Goal: Navigation & Orientation: Find specific page/section

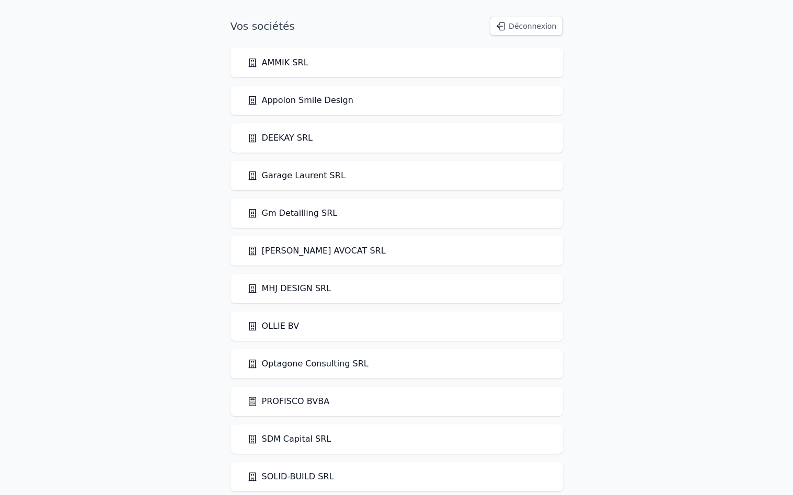
click at [290, 401] on link "PROFISCO BVBA" at bounding box center [288, 401] width 83 height 13
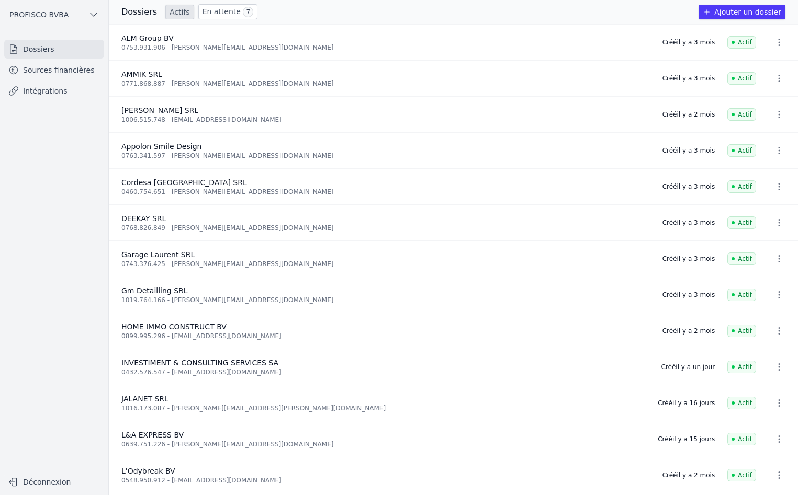
click at [213, 10] on link "En attente 7" at bounding box center [227, 11] width 59 height 15
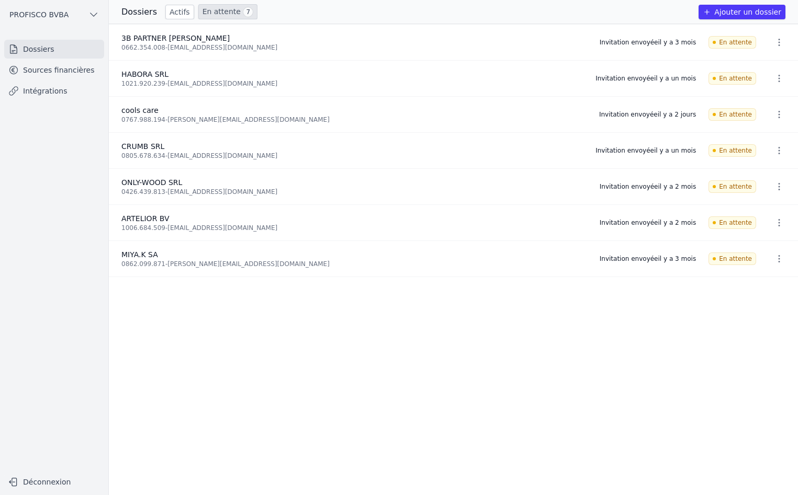
click at [204, 11] on link "En attente 7" at bounding box center [227, 11] width 59 height 15
click at [43, 69] on link "Sources financières" at bounding box center [54, 70] width 100 height 19
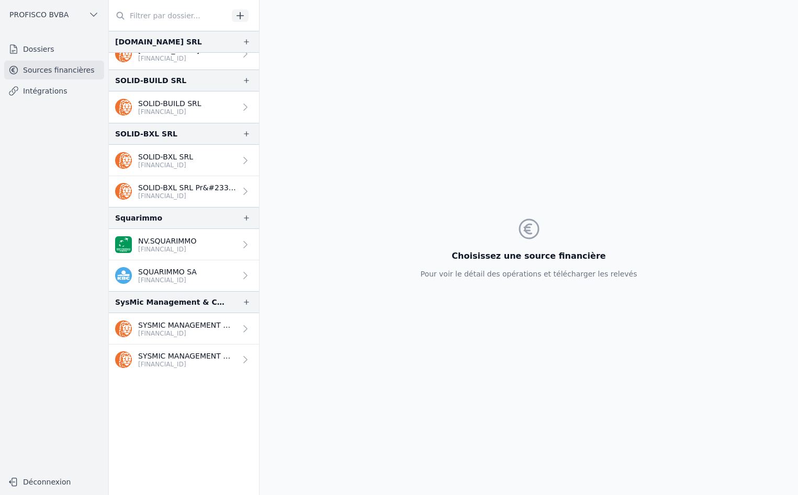
scroll to position [1492, 0]
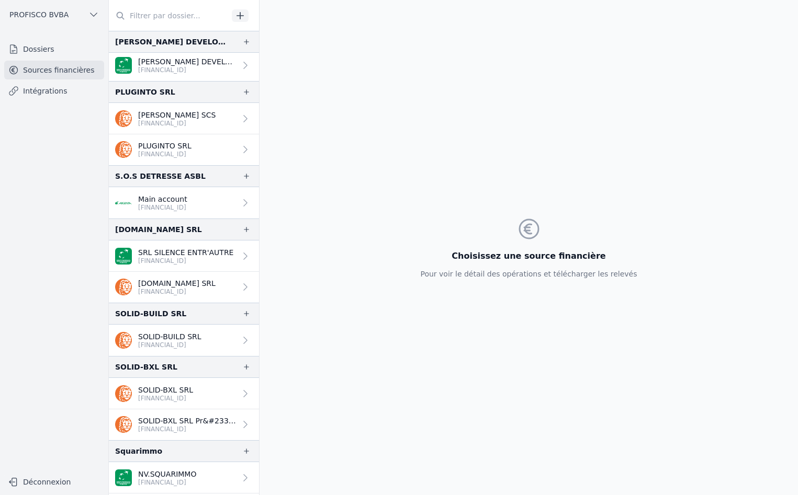
click at [46, 94] on link "Intégrations" at bounding box center [54, 91] width 100 height 19
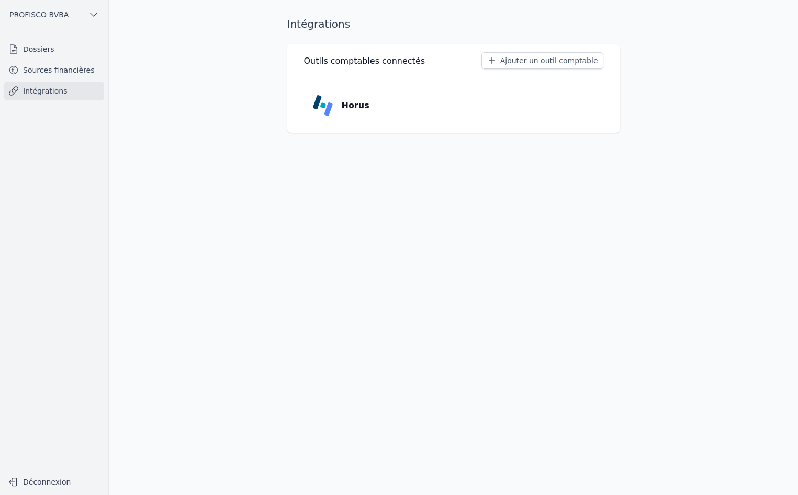
click at [573, 108] on link "Horus" at bounding box center [453, 106] width 299 height 38
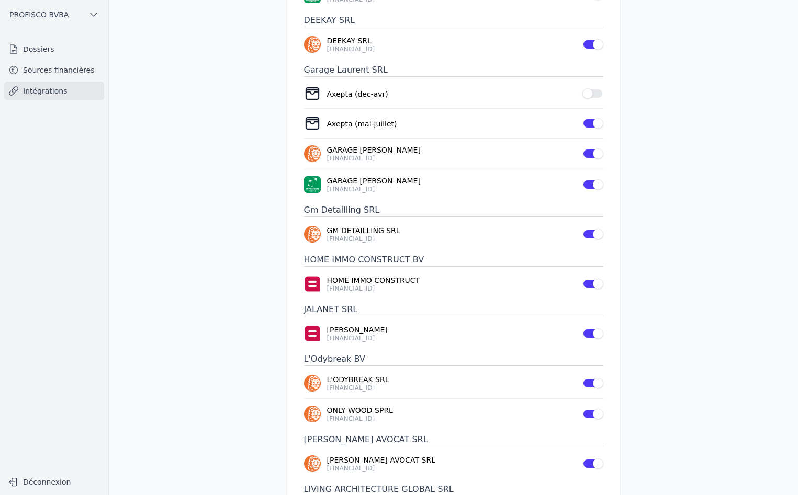
scroll to position [418, 0]
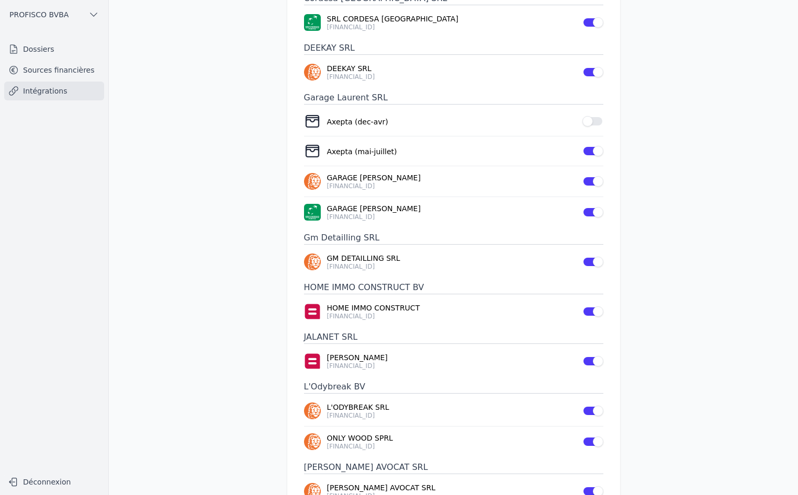
click at [46, 67] on link "Sources financières" at bounding box center [54, 70] width 100 height 19
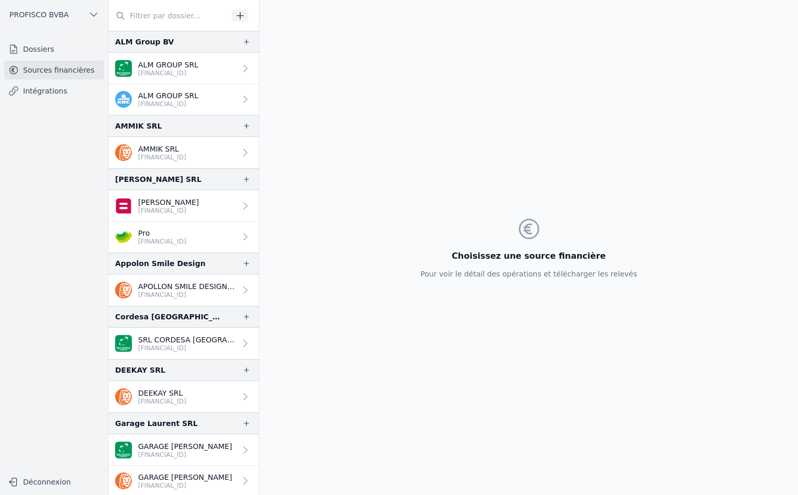
click at [51, 51] on link "Dossiers" at bounding box center [54, 49] width 100 height 19
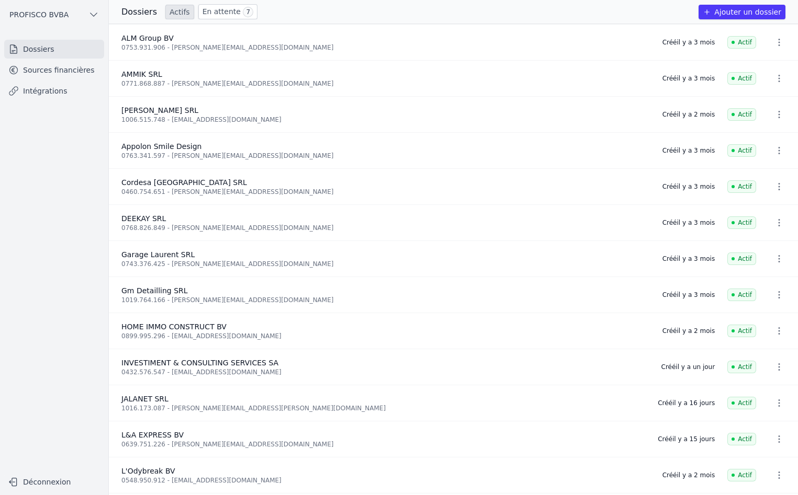
click at [216, 14] on link "En attente 7" at bounding box center [227, 11] width 59 height 15
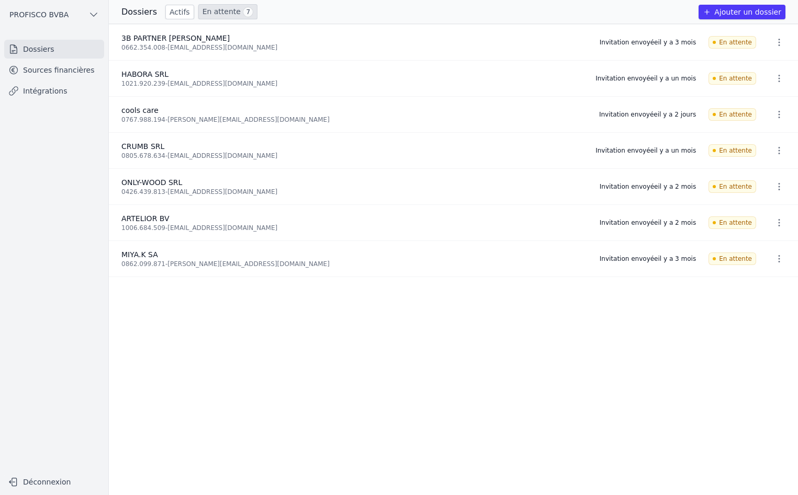
click at [56, 73] on link "Sources financières" at bounding box center [54, 70] width 100 height 19
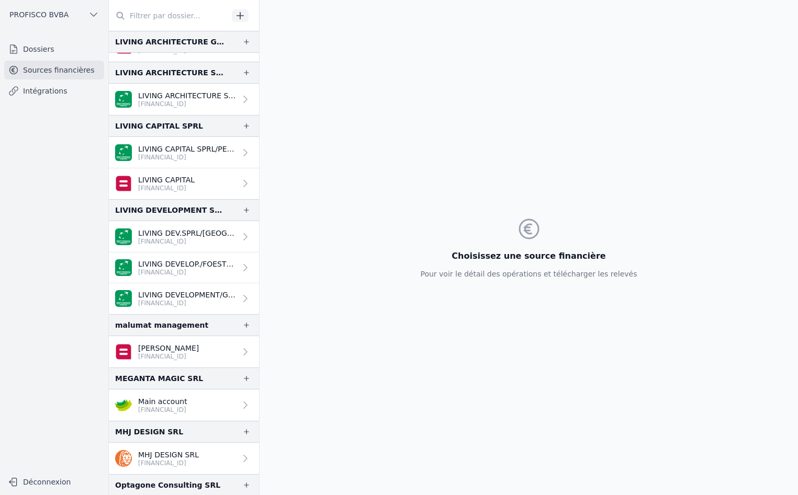
scroll to position [994, 0]
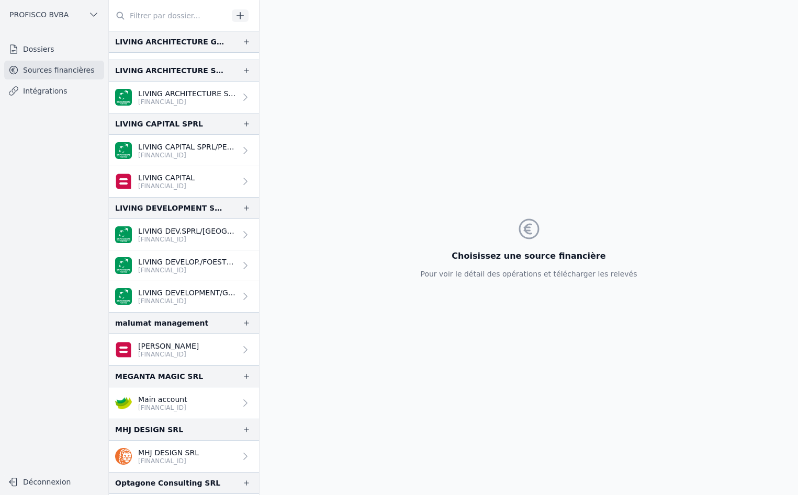
click at [34, 90] on link "Intégrations" at bounding box center [54, 91] width 100 height 19
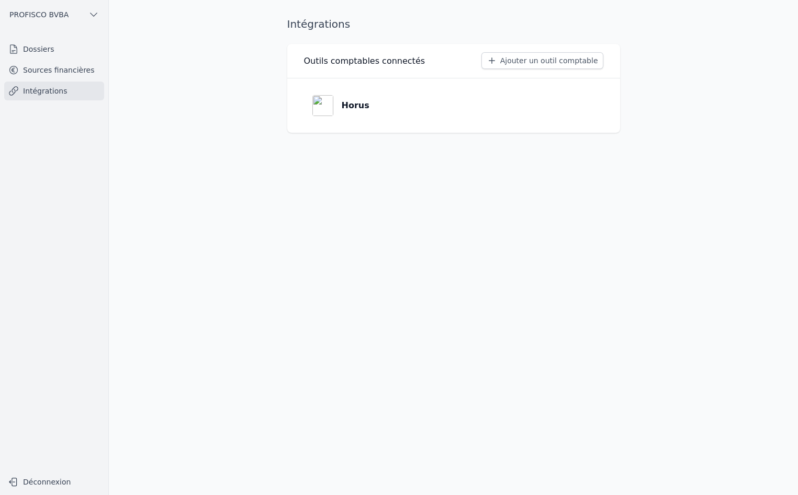
click at [377, 105] on link "Horus" at bounding box center [453, 106] width 299 height 38
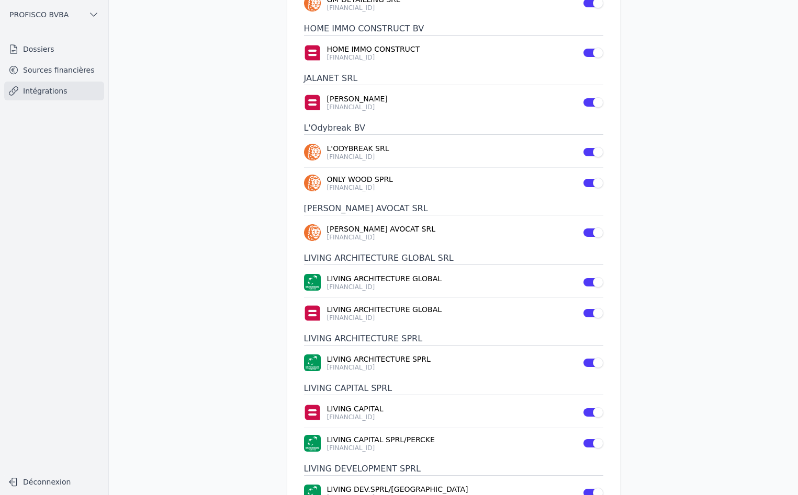
scroll to position [565, 0]
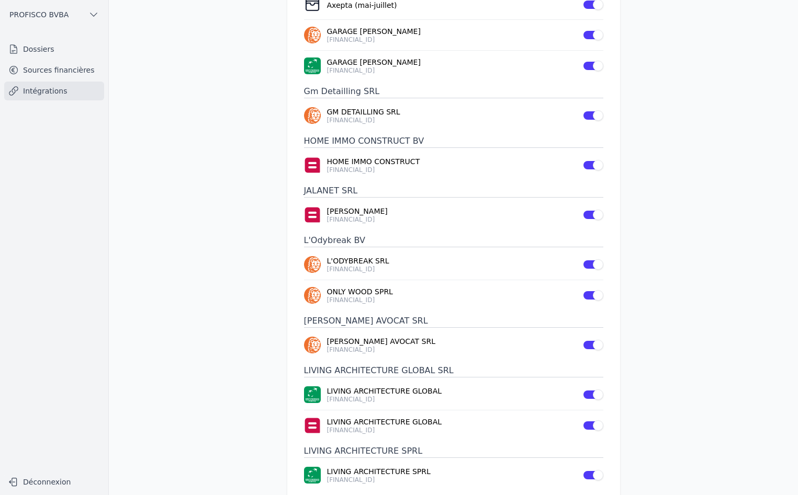
click at [44, 47] on link "Dossiers" at bounding box center [54, 49] width 100 height 19
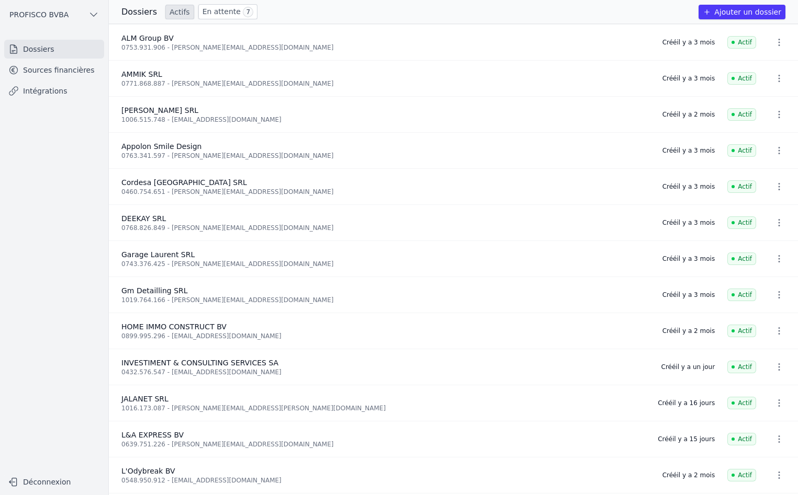
click at [207, 12] on link "En attente 7" at bounding box center [227, 11] width 59 height 15
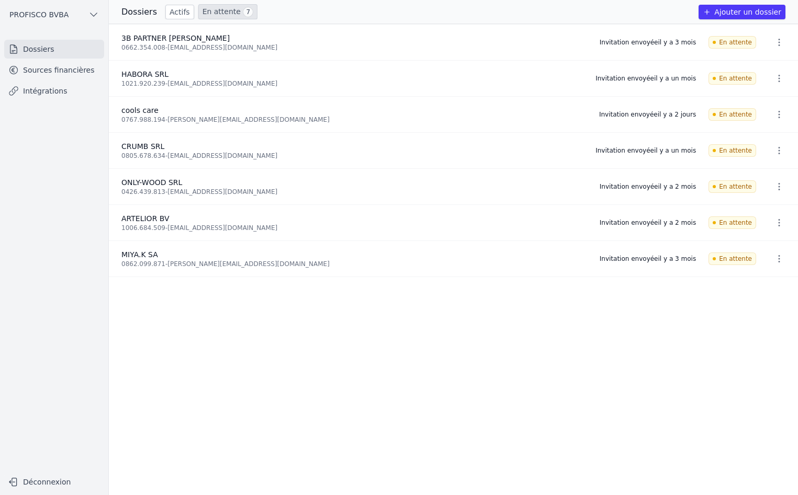
click at [59, 71] on link "Sources financières" at bounding box center [54, 70] width 100 height 19
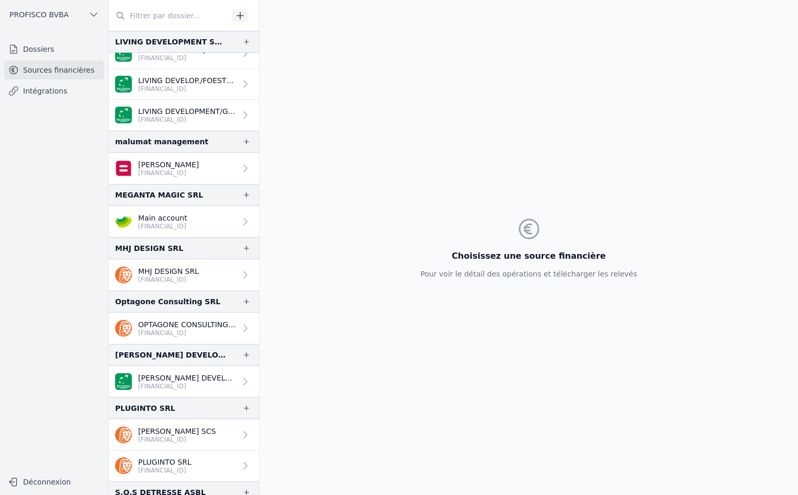
scroll to position [1255, 0]
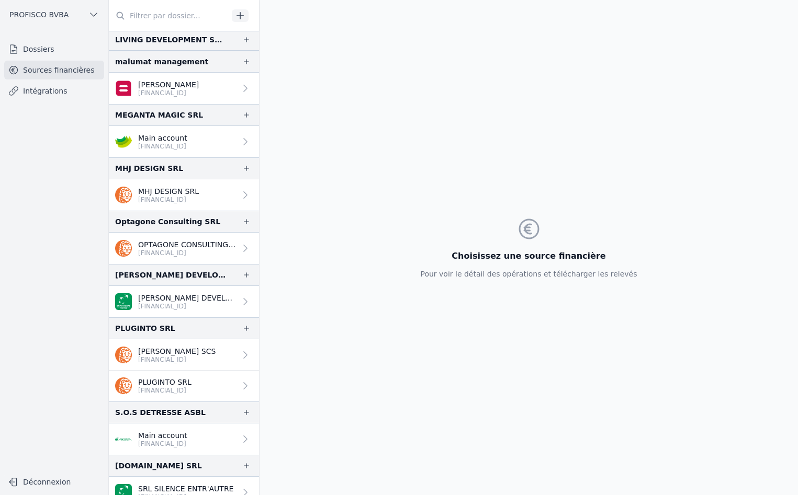
click at [38, 53] on link "Dossiers" at bounding box center [54, 49] width 100 height 19
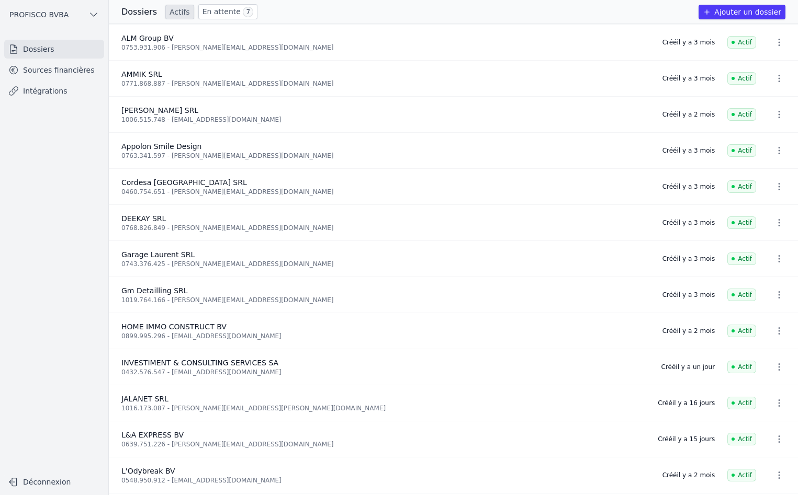
click at [205, 14] on link "En attente 7" at bounding box center [227, 11] width 59 height 15
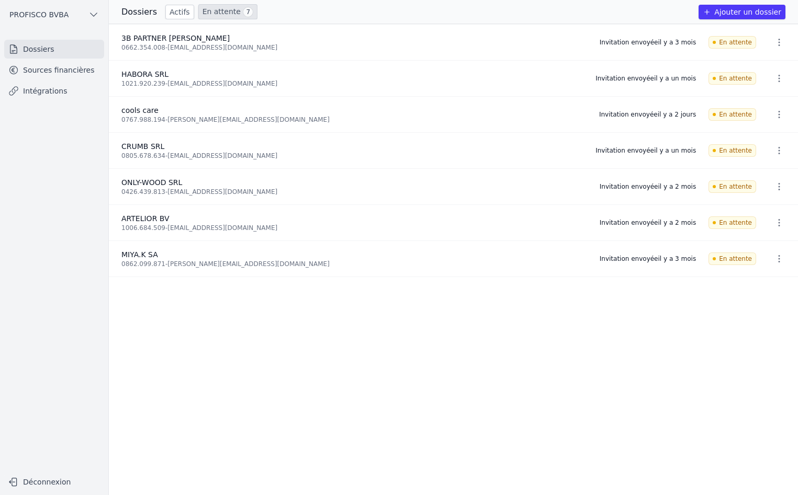
click at [206, 15] on link "En attente 7" at bounding box center [227, 11] width 59 height 15
click at [209, 10] on link "En attente 7" at bounding box center [227, 11] width 59 height 15
click at [208, 16] on link "En attente 7" at bounding box center [227, 11] width 59 height 15
